Goal: Transaction & Acquisition: Purchase product/service

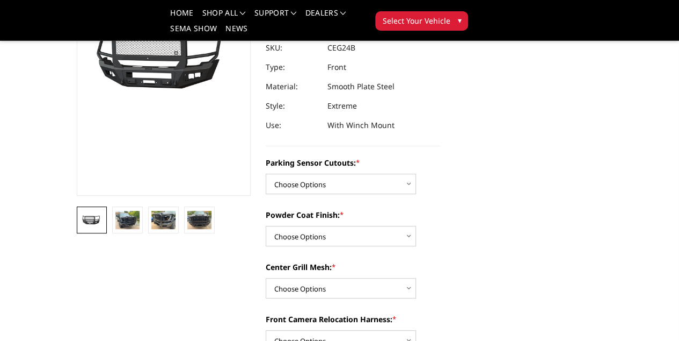
scroll to position [161, 0]
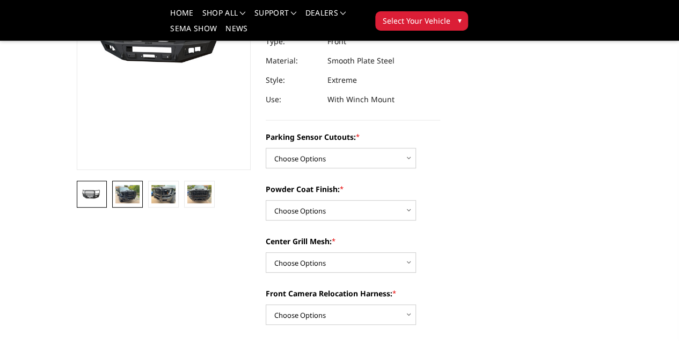
click at [115, 203] on img at bounding box center [127, 194] width 24 height 18
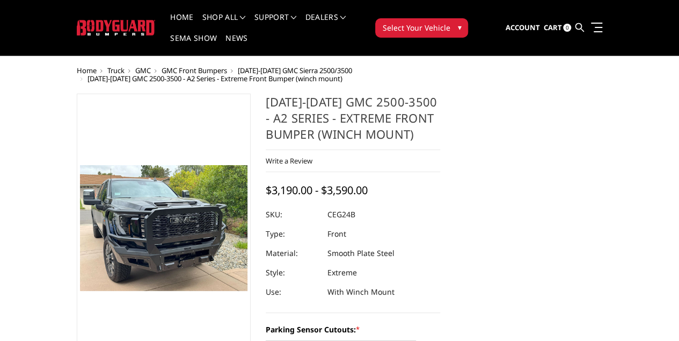
scroll to position [20, 0]
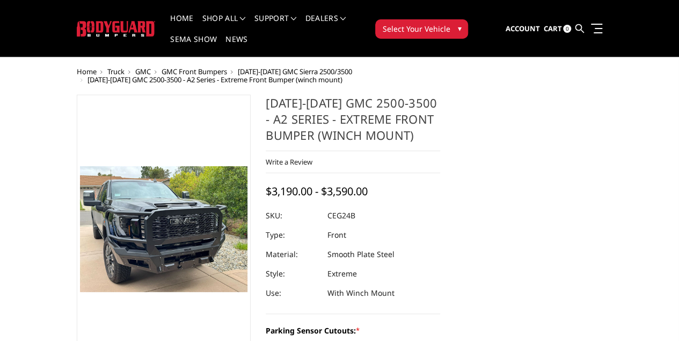
click at [149, 209] on img at bounding box center [161, 247] width 688 height 516
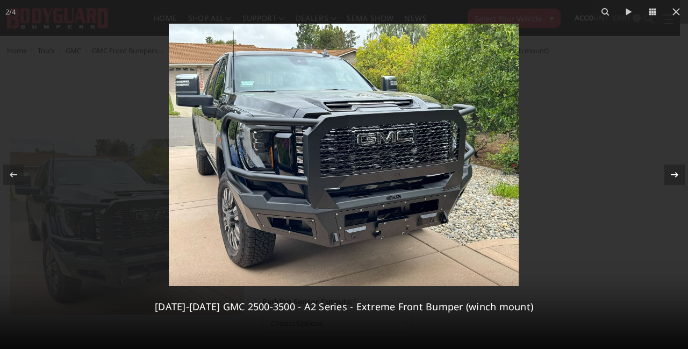
click at [672, 176] on icon at bounding box center [674, 174] width 13 height 13
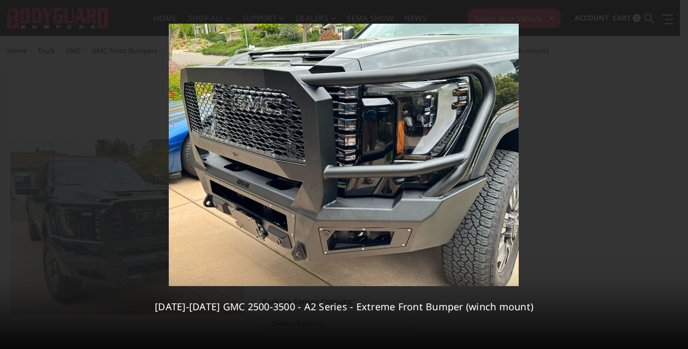
click at [672, 176] on icon at bounding box center [674, 174] width 13 height 13
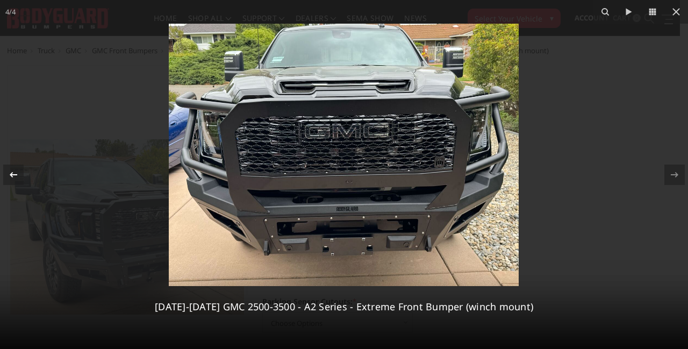
click at [13, 175] on icon at bounding box center [13, 174] width 13 height 13
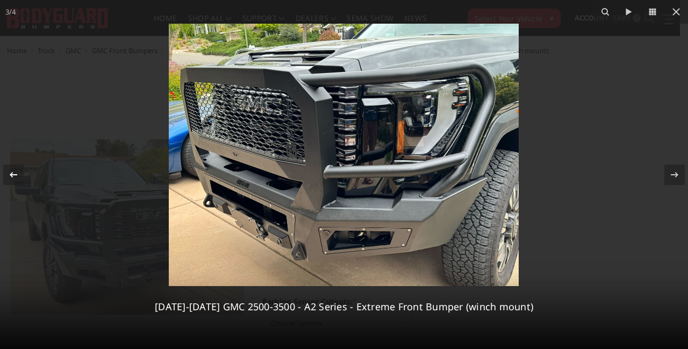
click at [12, 175] on icon at bounding box center [14, 173] width 8 height 5
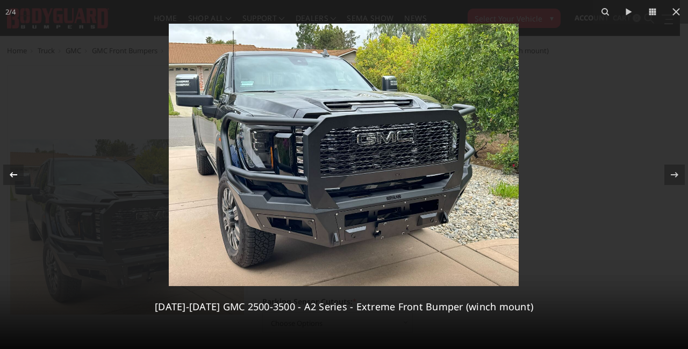
click at [10, 175] on icon at bounding box center [14, 173] width 8 height 5
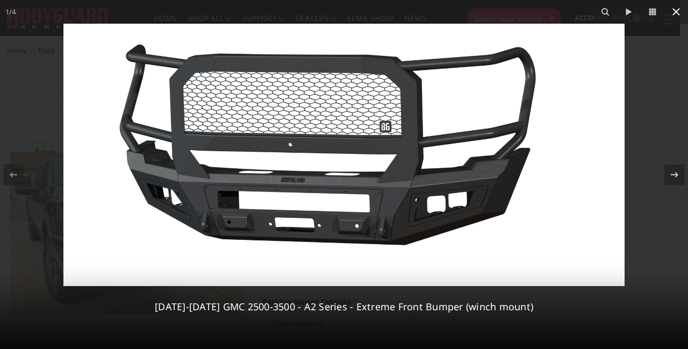
click at [674, 12] on icon at bounding box center [675, 11] width 13 height 13
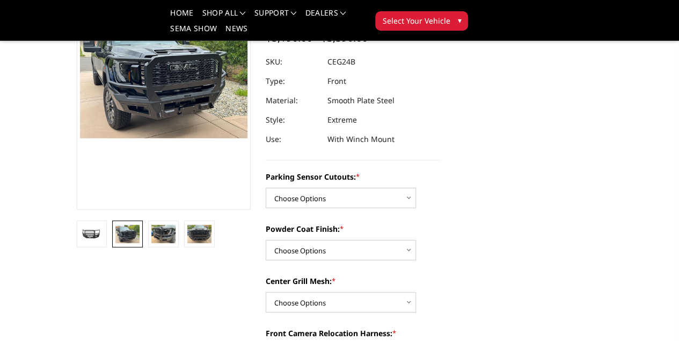
scroll to position [128, 0]
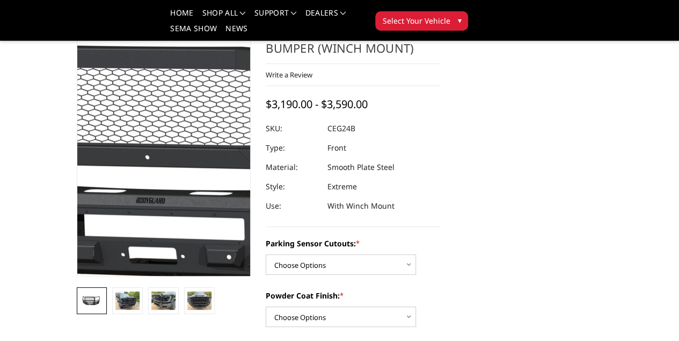
scroll to position [161, 0]
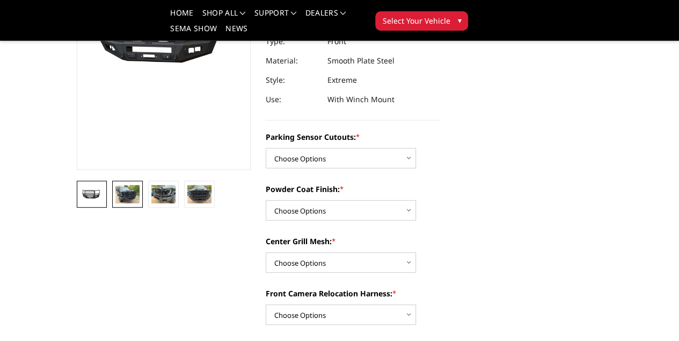
click at [115, 203] on img at bounding box center [127, 194] width 24 height 18
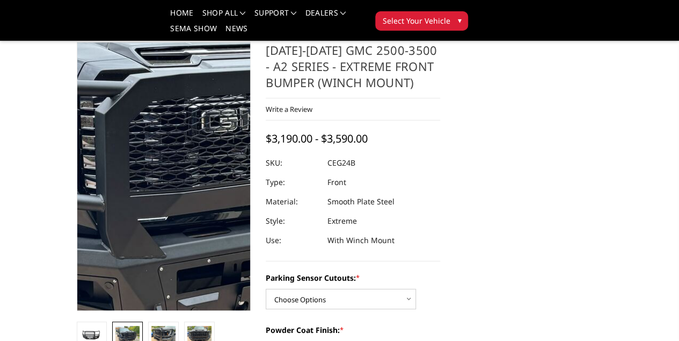
scroll to position [128, 0]
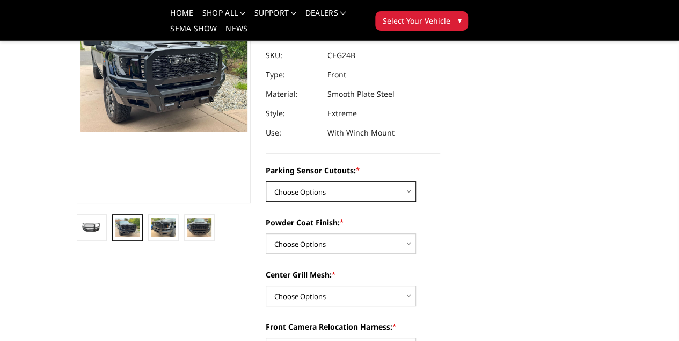
click at [406, 181] on select "Choose Options No - Without Parking Sensor Cutouts Yes - With Parking Sensor Cu…" at bounding box center [341, 191] width 150 height 20
select select "2143"
click at [266, 181] on select "Choose Options No - Without Parking Sensor Cutouts Yes - With Parking Sensor Cu…" at bounding box center [341, 191] width 150 height 20
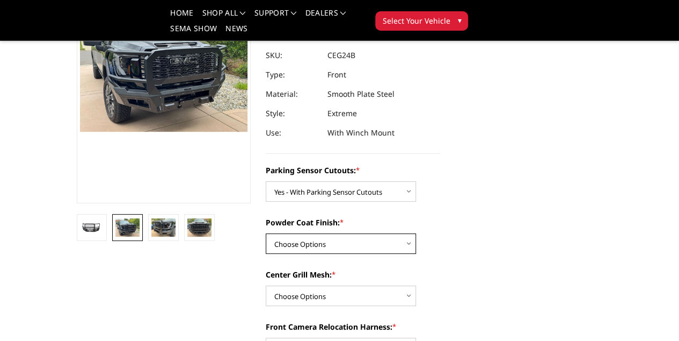
click at [406, 235] on select "Choose Options Bare Metal Textured Black Powder Coat" at bounding box center [341, 243] width 150 height 20
select select "2145"
click at [266, 233] on select "Choose Options Bare Metal Textured Black Powder Coat" at bounding box center [341, 243] width 150 height 20
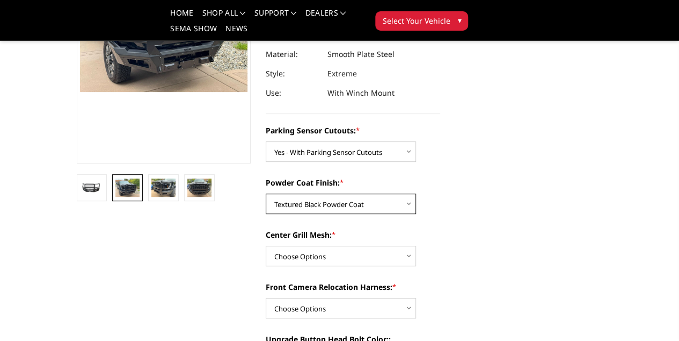
scroll to position [182, 0]
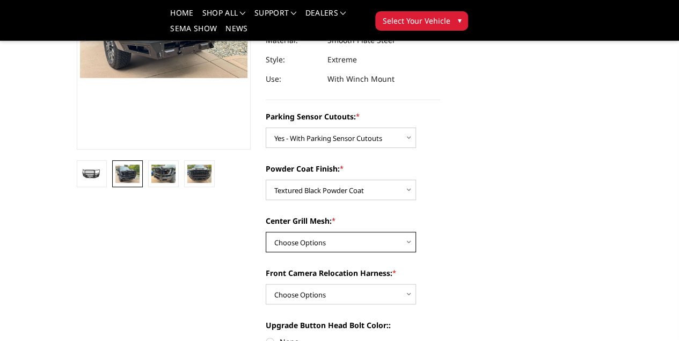
click at [408, 231] on select "Choose Options WITH Center Grill Mesh WITHOUT Center Grill Mesh" at bounding box center [341, 241] width 150 height 20
select select "2146"
click at [266, 231] on select "Choose Options WITH Center Grill Mesh WITHOUT Center Grill Mesh" at bounding box center [341, 241] width 150 height 20
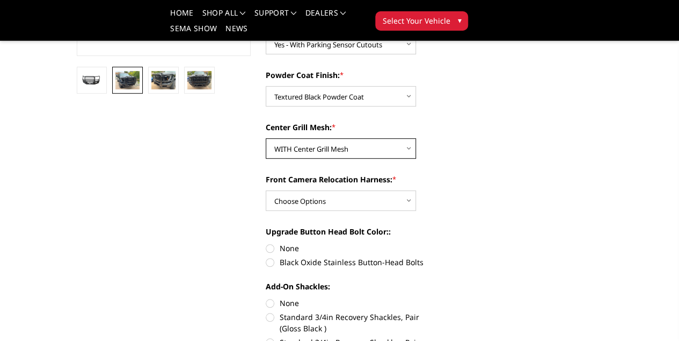
scroll to position [289, 0]
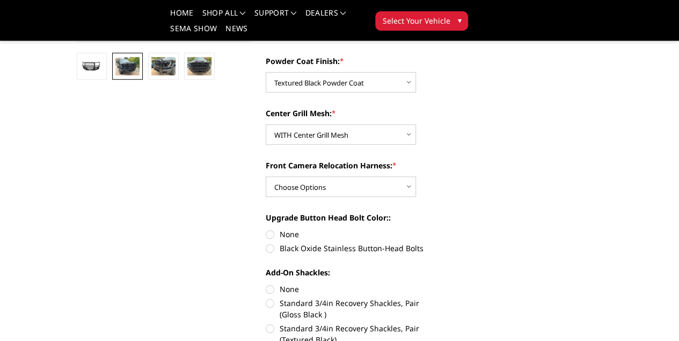
click at [413, 178] on div "Front Camera Relocation Harness: * Choose Options WITH Front Camera Relocation …" at bounding box center [353, 178] width 175 height 37
click at [406, 177] on select "Choose Options WITH Front Camera Relocation Harness WITHOUT Front Camera Reloca…" at bounding box center [341, 186] width 150 height 20
select select "2148"
click at [266, 176] on select "Choose Options WITH Front Camera Relocation Harness WITHOUT Front Camera Reloca…" at bounding box center [341, 186] width 150 height 20
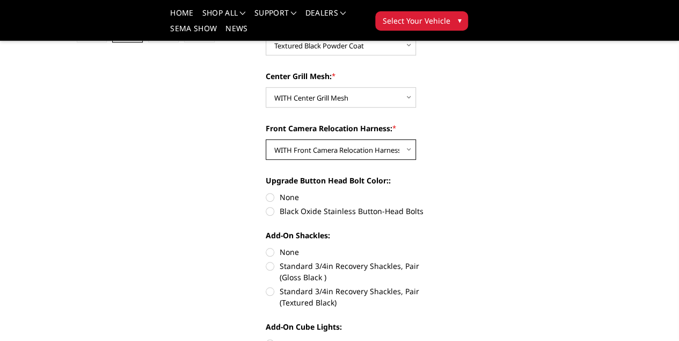
scroll to position [343, 0]
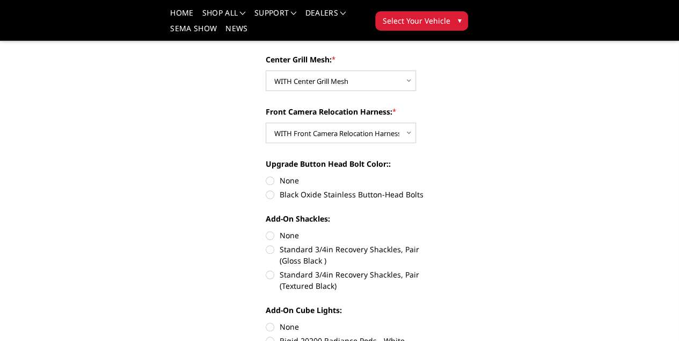
click at [266, 175] on label "None" at bounding box center [353, 180] width 175 height 11
click at [266, 175] on input "None" at bounding box center [266, 175] width 1 height 1
radio input "true"
click at [266, 269] on label "Standard 3/4in Recovery Shackles, Pair (Textured Black)" at bounding box center [353, 280] width 175 height 23
click at [440, 244] on input "Standard 3/4in Recovery Shackles, Pair (Textured Black)" at bounding box center [440, 243] width 1 height 1
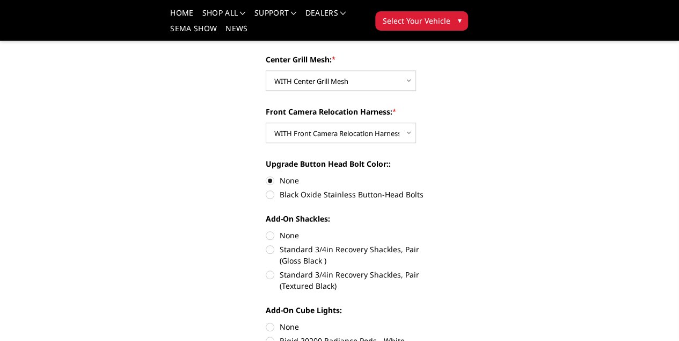
radio input "true"
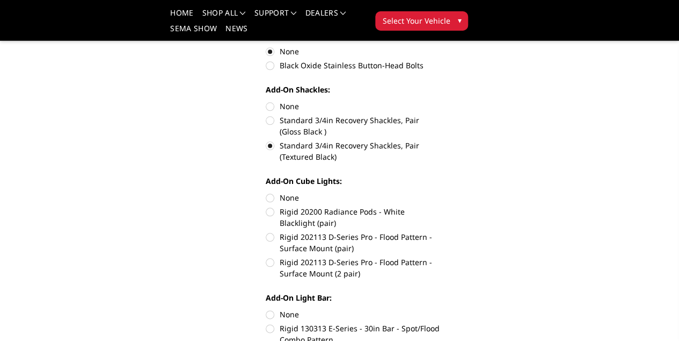
scroll to position [504, 0]
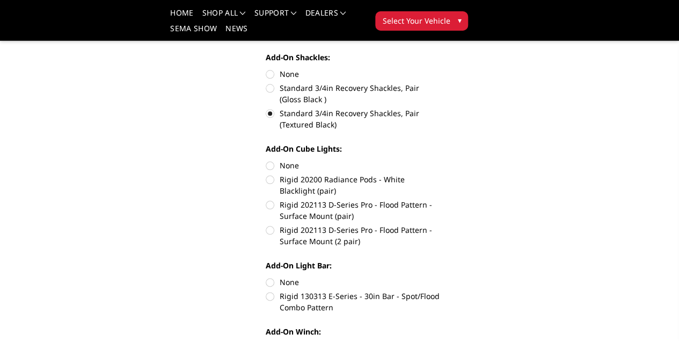
click at [266, 160] on label "None" at bounding box center [353, 165] width 175 height 11
click at [266, 160] on input "None" at bounding box center [266, 160] width 1 height 1
radio input "true"
click at [267, 276] on label "None" at bounding box center [353, 281] width 175 height 11
click at [266, 276] on input "None" at bounding box center [266, 276] width 1 height 1
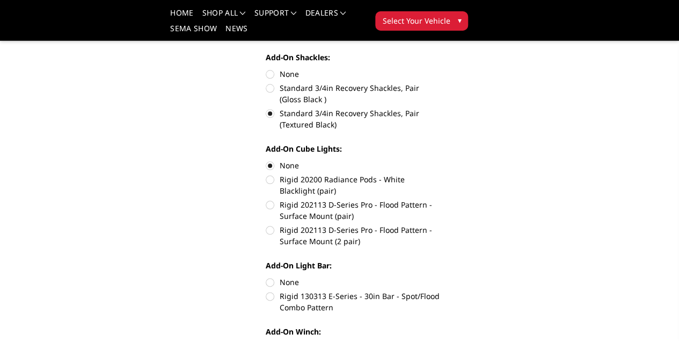
radio input "true"
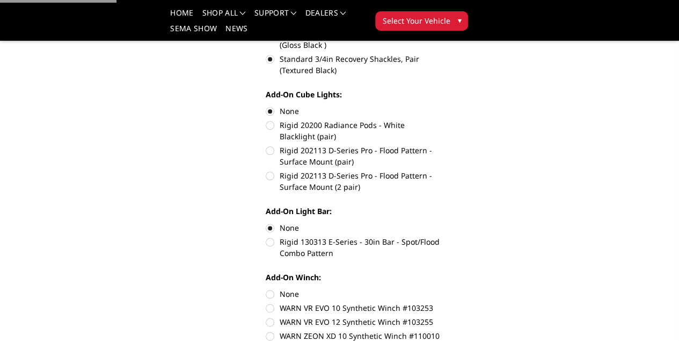
scroll to position [611, 0]
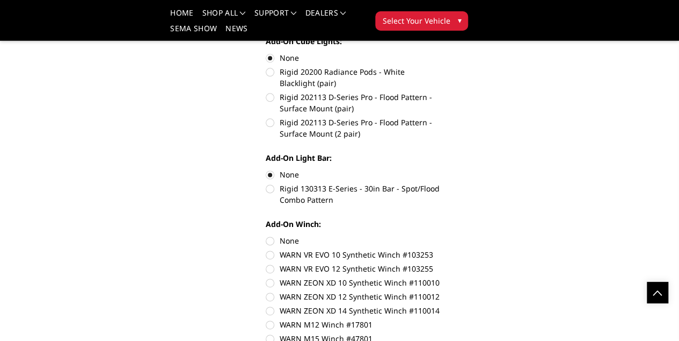
click at [269, 235] on label "None" at bounding box center [353, 240] width 175 height 11
click at [266, 235] on input "None" at bounding box center [266, 235] width 1 height 1
radio input "true"
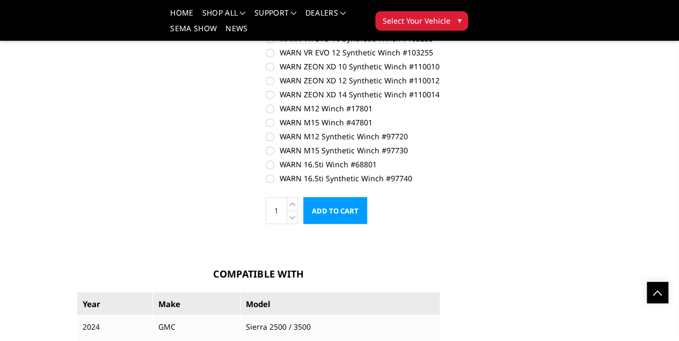
scroll to position [826, 0]
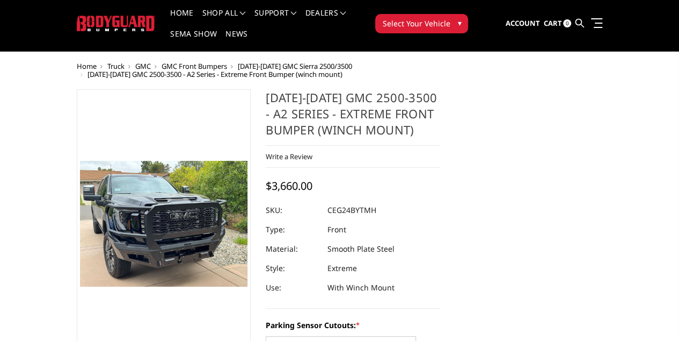
scroll to position [0, 0]
